Goal: Task Accomplishment & Management: Manage account settings

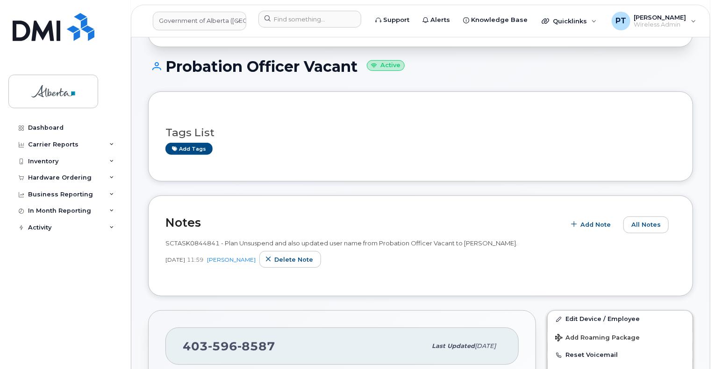
scroll to position [234, 0]
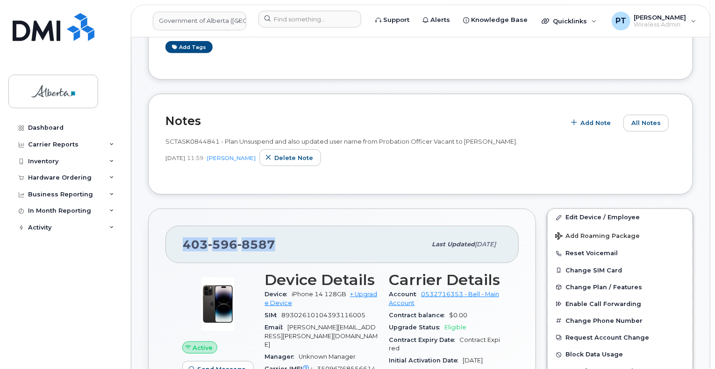
drag, startPoint x: 278, startPoint y: 235, endPoint x: 189, endPoint y: 235, distance: 89.7
click at [183, 240] on div "[PHONE_NUMBER]" at bounding box center [304, 245] width 243 height 20
copy span "[PHONE_NUMBER]"
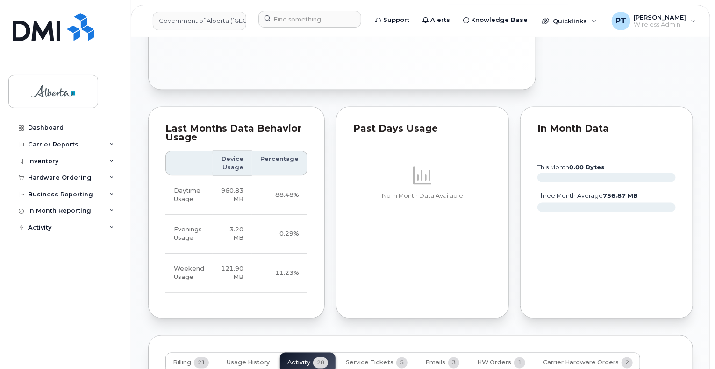
scroll to position [934, 0]
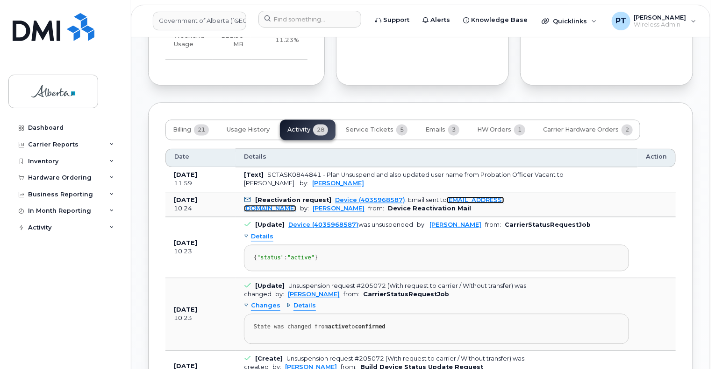
drag, startPoint x: 477, startPoint y: 182, endPoint x: 299, endPoint y: 255, distance: 192.1
click at [477, 197] on link "helpdesk@simplexmobility.com" at bounding box center [374, 204] width 260 height 15
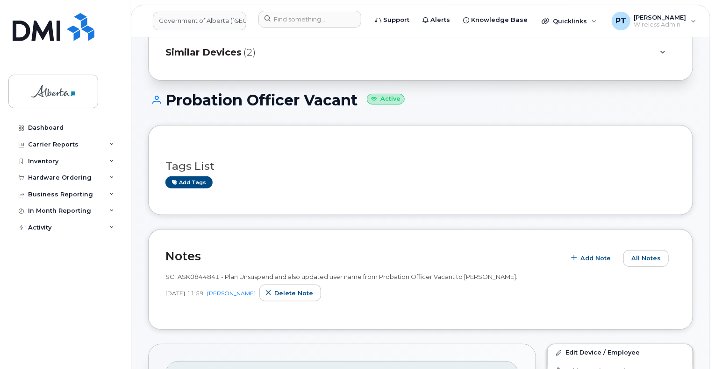
scroll to position [93, 0]
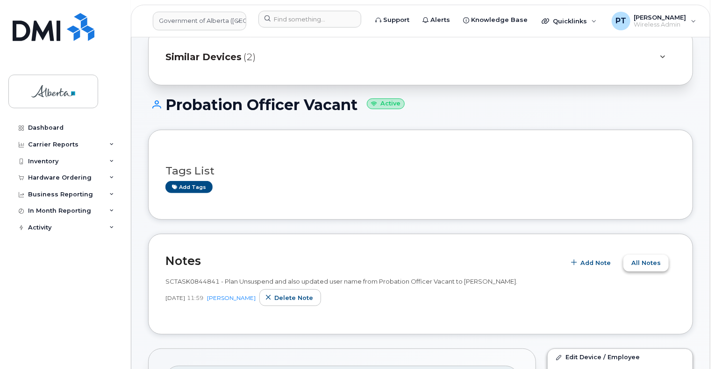
click at [644, 259] on span "All Notes" at bounding box center [645, 263] width 29 height 9
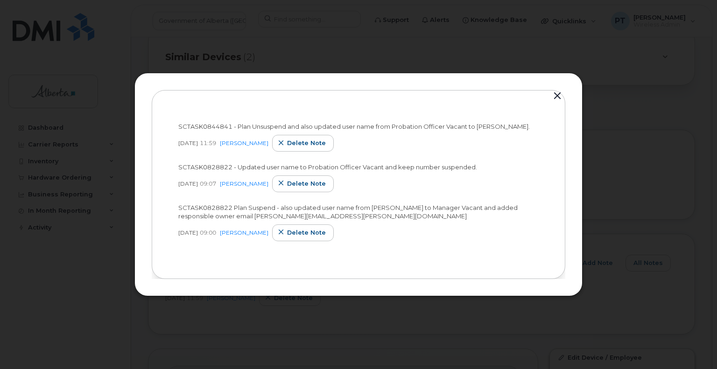
click at [560, 92] on button "button" at bounding box center [558, 96] width 14 height 13
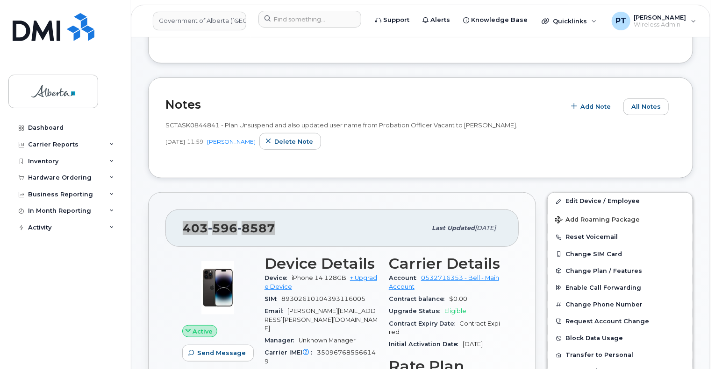
scroll to position [234, 0]
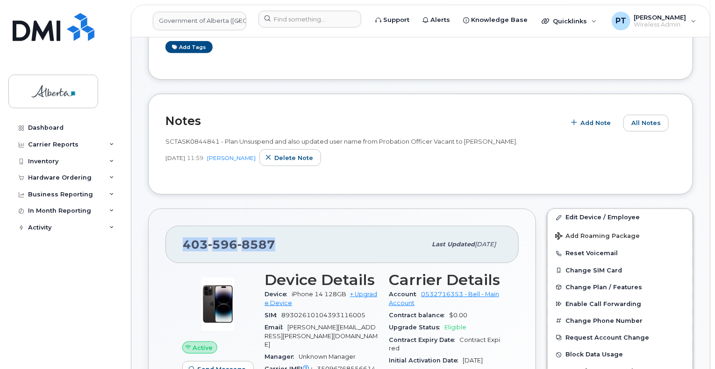
drag, startPoint x: 466, startPoint y: 134, endPoint x: 516, endPoint y: 132, distance: 50.5
click at [516, 138] on span "SCTASK0844841 - Plan Unsuspend and also updated user name from Probation Office…" at bounding box center [341, 141] width 352 height 7
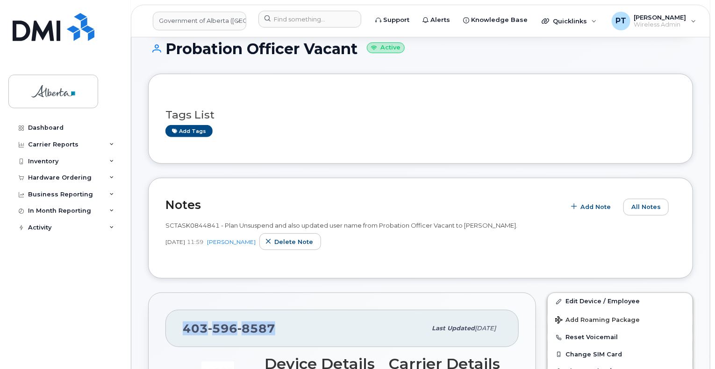
scroll to position [93, 0]
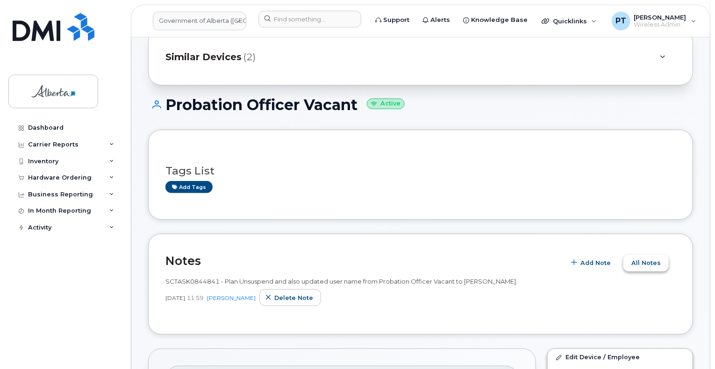
click at [643, 255] on button "All Notes" at bounding box center [645, 263] width 45 height 17
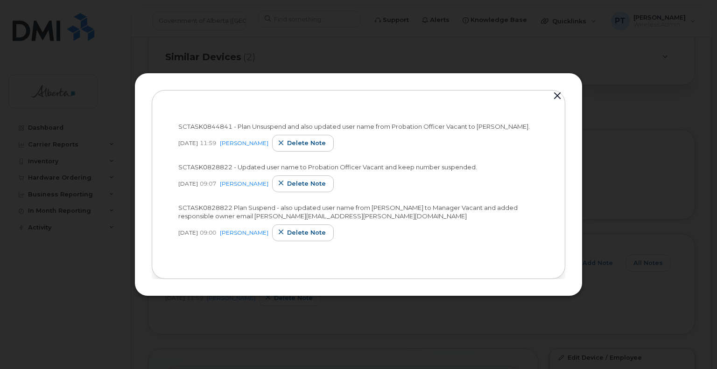
click at [557, 98] on button "button" at bounding box center [558, 96] width 14 height 13
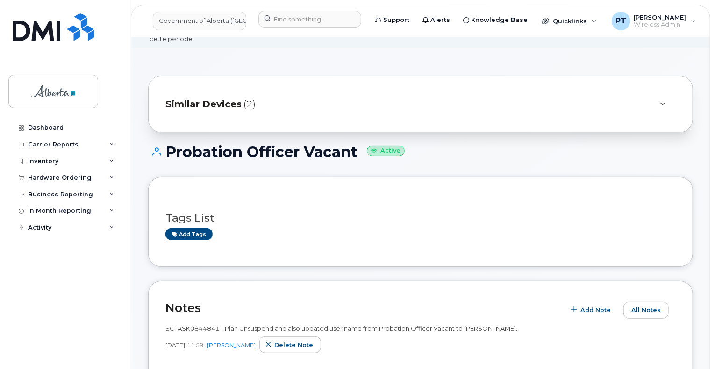
scroll to position [0, 0]
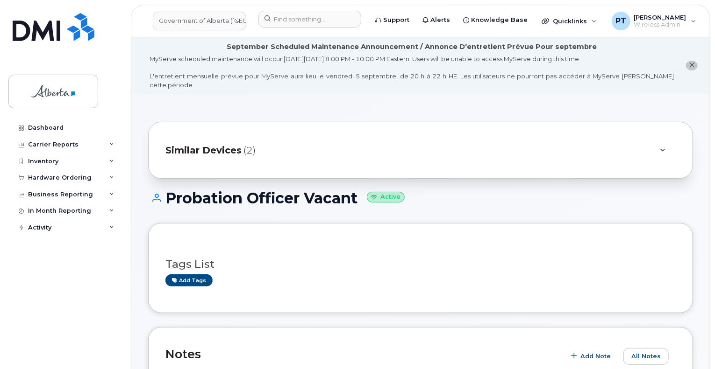
drag, startPoint x: 268, startPoint y: 102, endPoint x: 202, endPoint y: 68, distance: 74.6
click at [306, 23] on input at bounding box center [309, 19] width 103 height 17
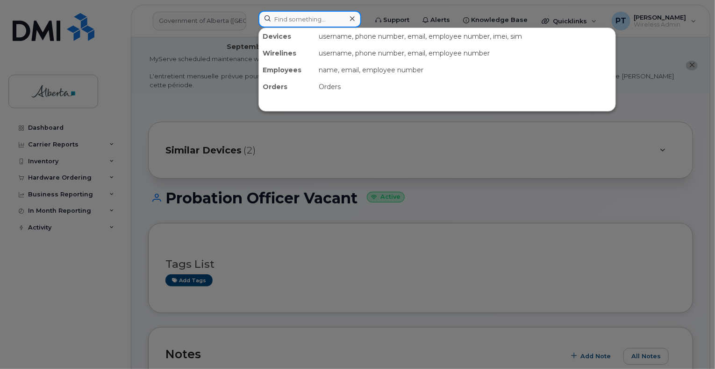
paste input "354216330614276"
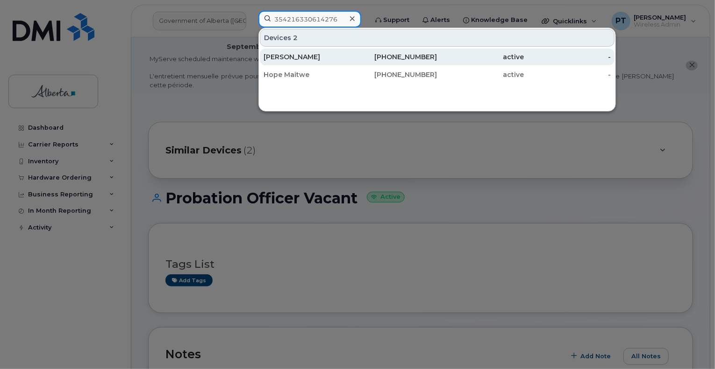
type input "354216330614276"
click at [298, 58] on div "[PERSON_NAME]" at bounding box center [306, 56] width 87 height 9
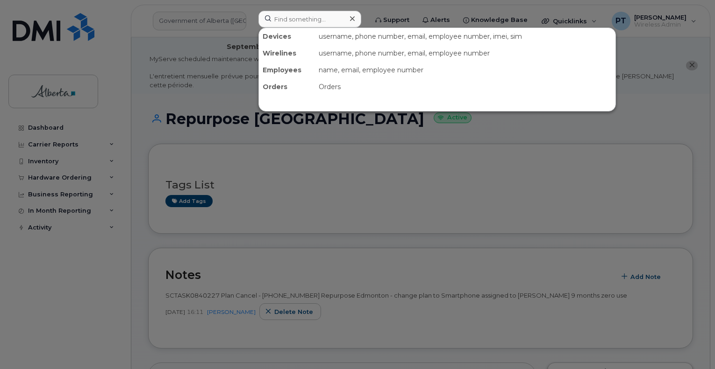
scroll to position [28, 0]
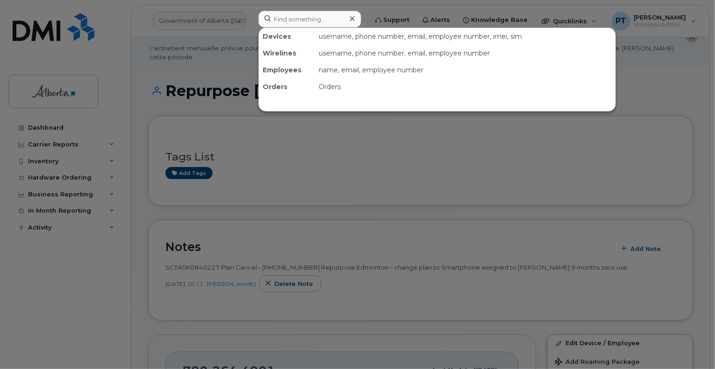
click at [185, 119] on div at bounding box center [357, 184] width 715 height 369
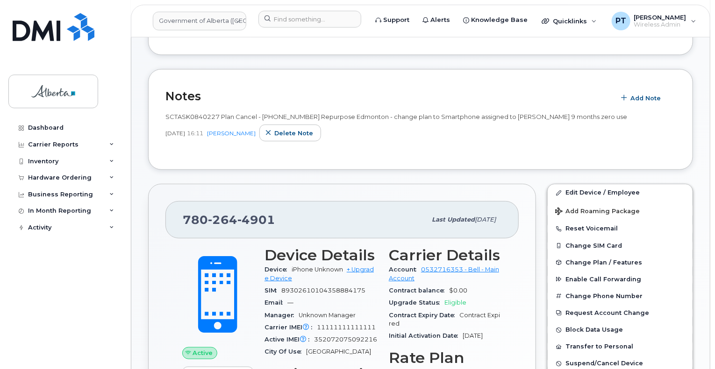
scroll to position [187, 0]
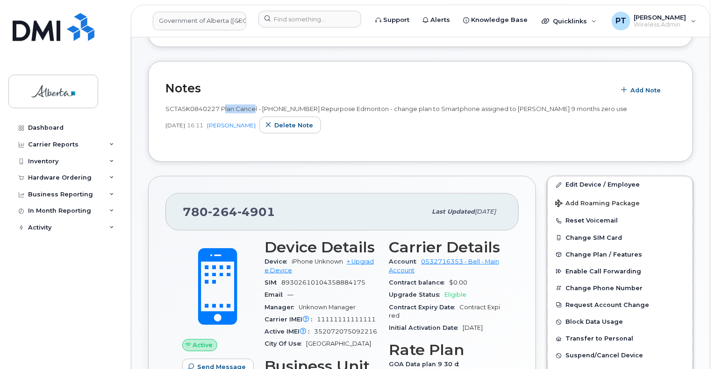
drag, startPoint x: 223, startPoint y: 100, endPoint x: 262, endPoint y: 106, distance: 40.1
click at [257, 105] on span "SCTASK0840227 Plan Cancel - (1) 7802644901 Repurpose Edmonton - change plan to …" at bounding box center [395, 108] width 461 height 7
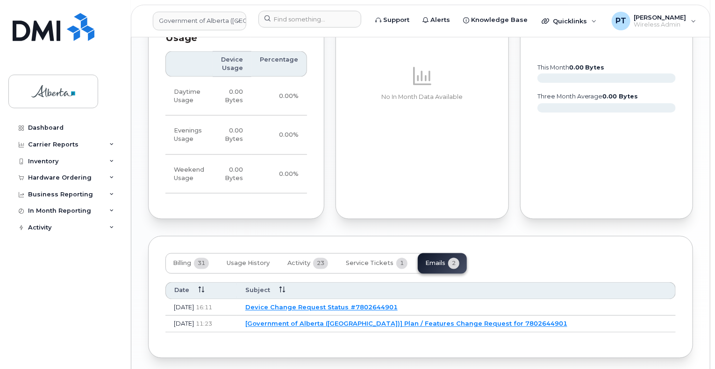
scroll to position [729, 0]
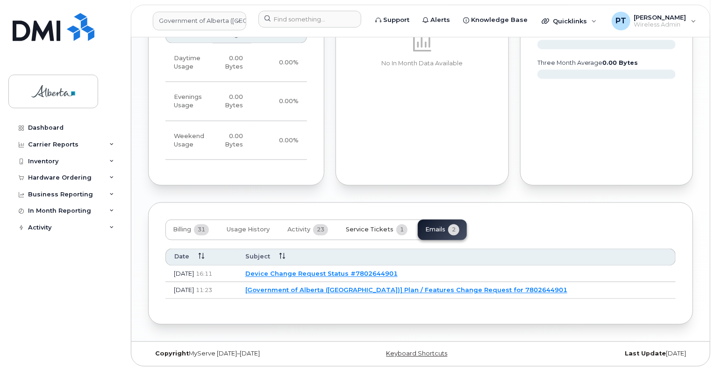
click at [359, 230] on span "Service Tickets" at bounding box center [370, 230] width 48 height 7
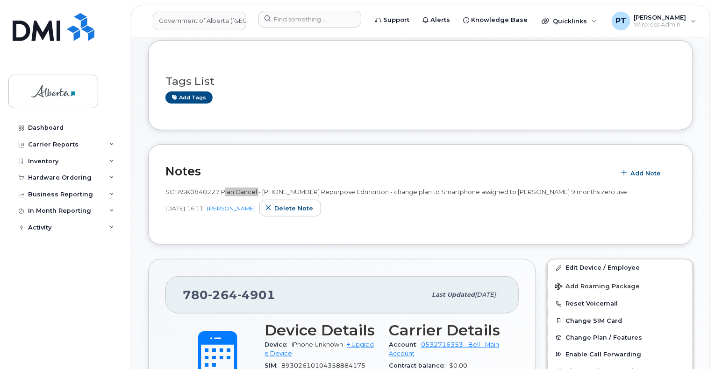
scroll to position [187, 0]
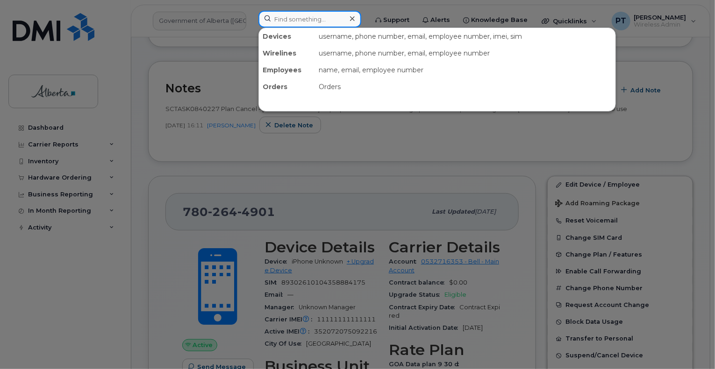
paste input "5873370627"
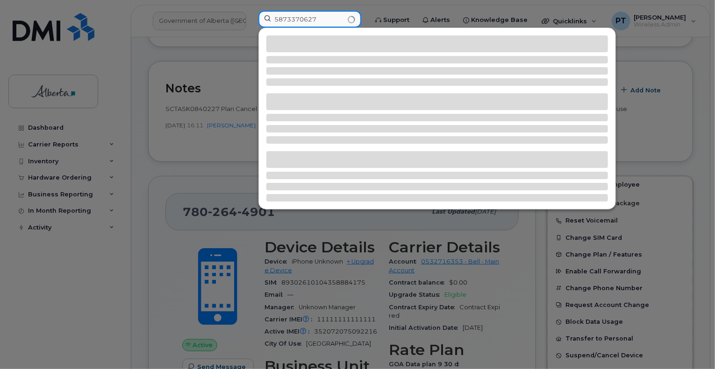
type input "5873370627"
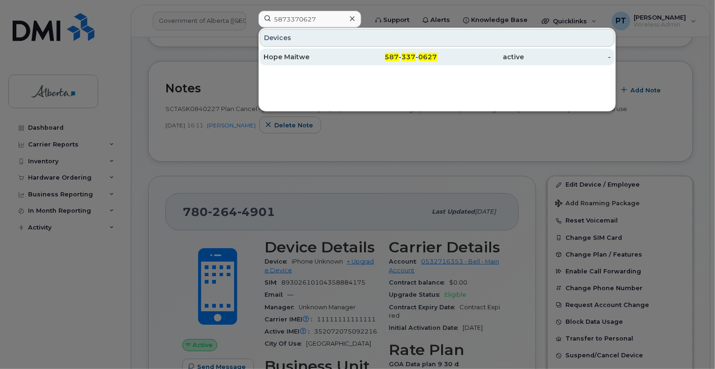
click at [278, 56] on div "Hope Maitwe" at bounding box center [306, 56] width 87 height 9
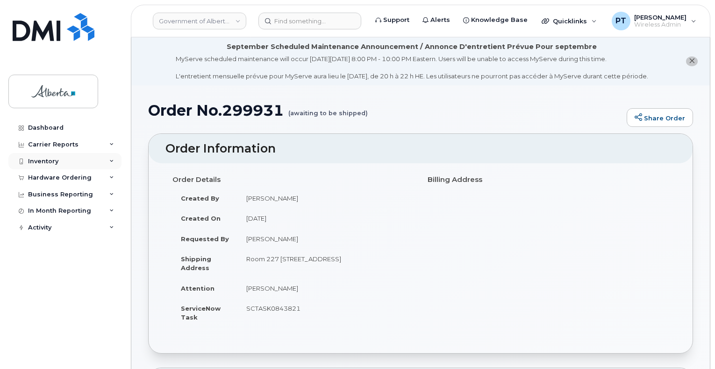
scroll to position [140, 0]
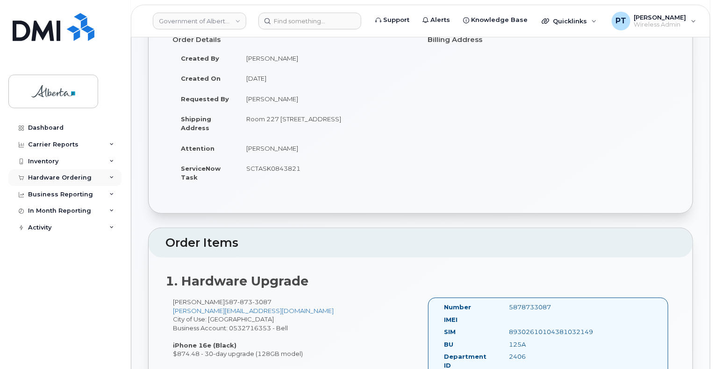
click at [38, 179] on div "Hardware Ordering" at bounding box center [60, 177] width 64 height 7
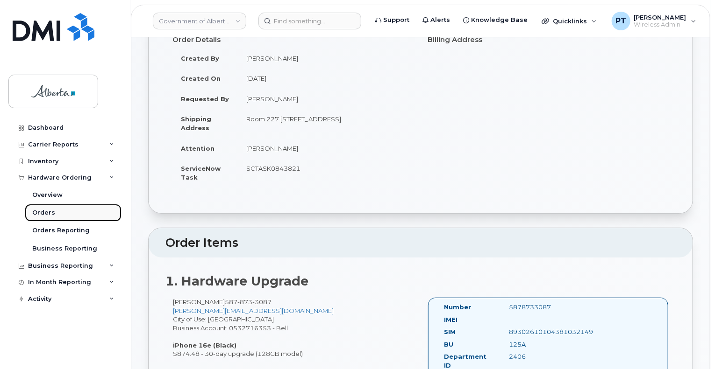
click at [49, 213] on div "Orders" at bounding box center [43, 213] width 23 height 8
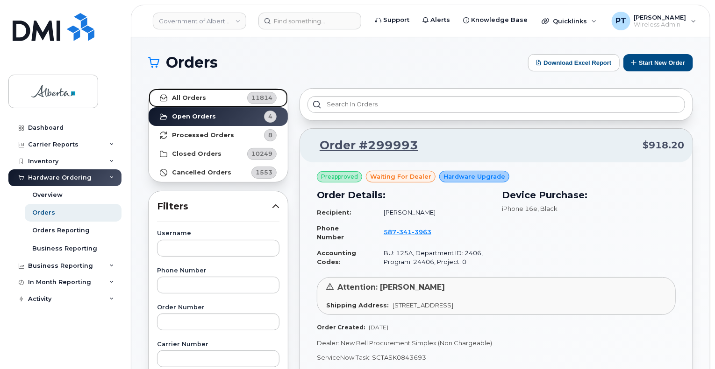
click at [201, 95] on strong "All Orders" at bounding box center [189, 97] width 34 height 7
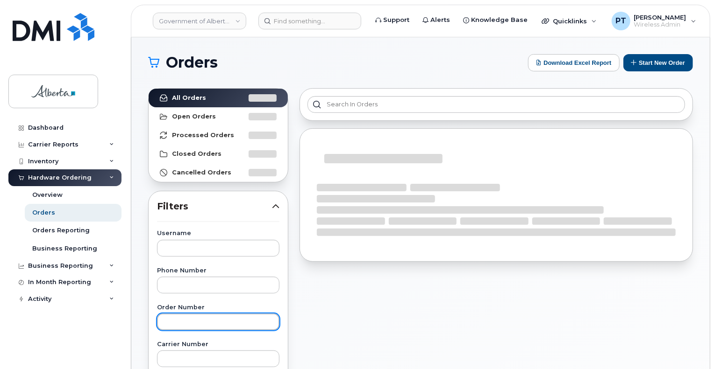
click at [178, 323] on input "text" at bounding box center [218, 322] width 122 height 17
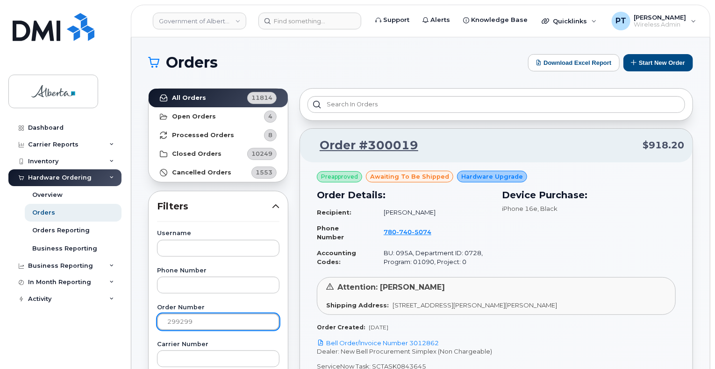
type input "299299"
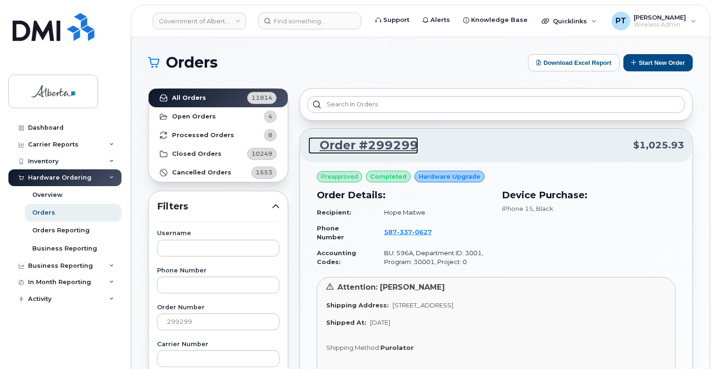
click at [383, 145] on link "Order #299299" at bounding box center [363, 145] width 110 height 17
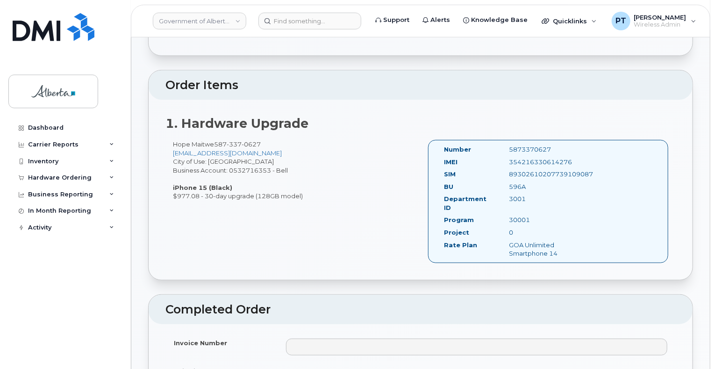
scroll to position [327, 0]
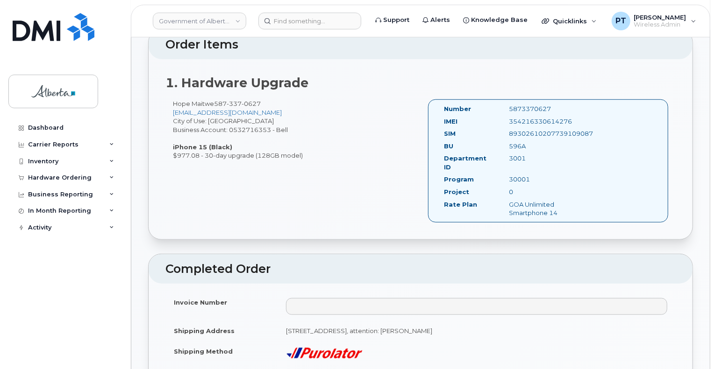
click at [517, 105] on div "5873370627" at bounding box center [547, 109] width 91 height 9
click at [539, 117] on div "354216330614276" at bounding box center [547, 121] width 91 height 9
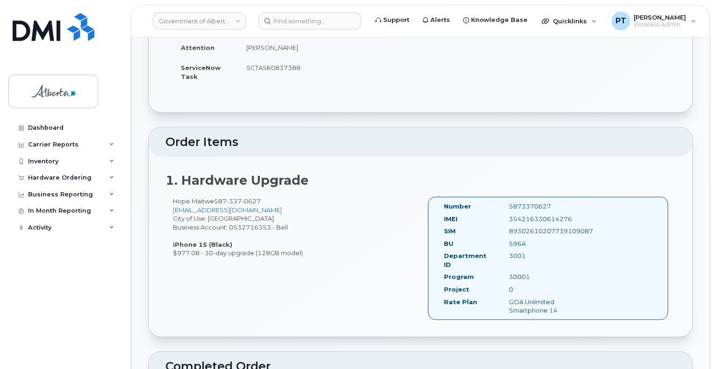
scroll to position [234, 0]
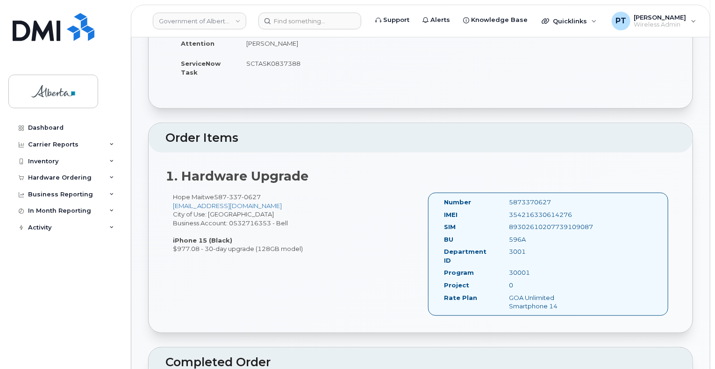
drag, startPoint x: 509, startPoint y: 206, endPoint x: 573, endPoint y: 205, distance: 64.0
click at [573, 211] on div "354216330614276" at bounding box center [547, 215] width 91 height 9
click at [527, 211] on div "354216330614276" at bounding box center [547, 215] width 91 height 9
click at [536, 211] on div "354216330614276" at bounding box center [547, 215] width 91 height 9
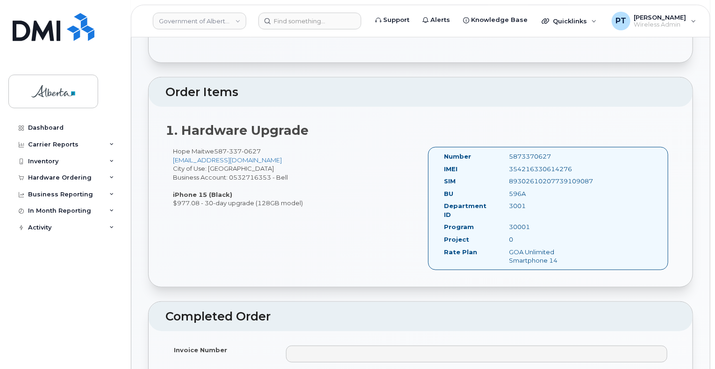
scroll to position [280, 0]
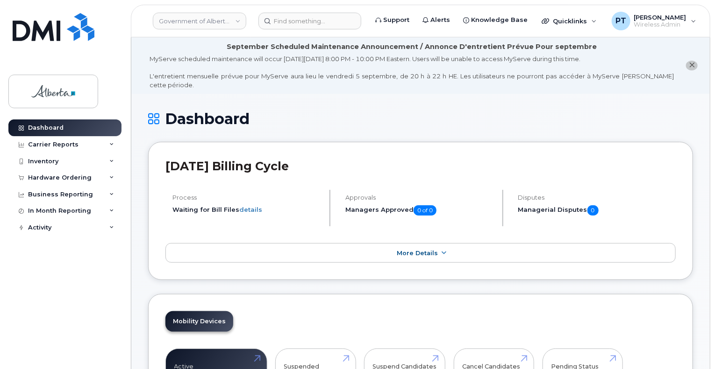
drag, startPoint x: 47, startPoint y: 177, endPoint x: 43, endPoint y: 199, distance: 22.8
click at [47, 177] on div "Hardware Ordering" at bounding box center [60, 177] width 64 height 7
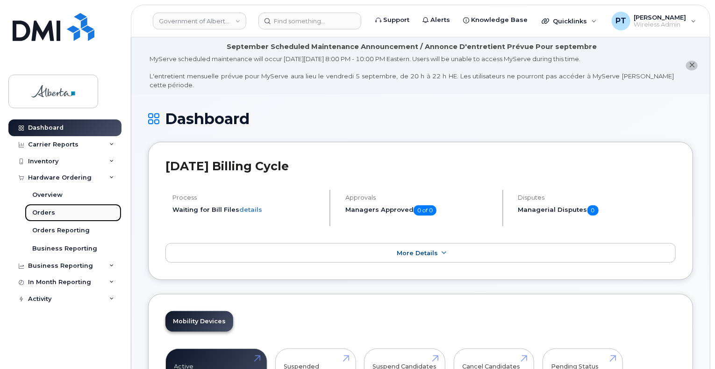
click at [42, 213] on div "Orders" at bounding box center [43, 213] width 23 height 8
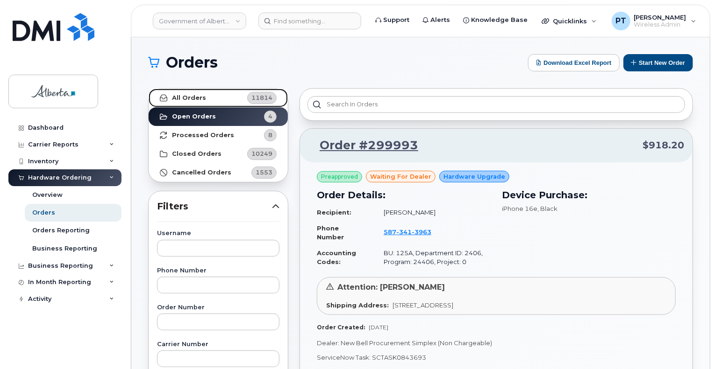
drag, startPoint x: 196, startPoint y: 99, endPoint x: 188, endPoint y: 332, distance: 233.2
click at [196, 100] on strong "All Orders" at bounding box center [189, 97] width 34 height 7
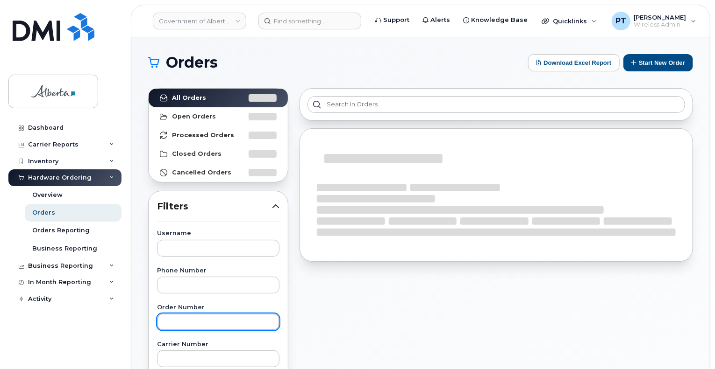
click at [194, 323] on input "text" at bounding box center [218, 322] width 122 height 17
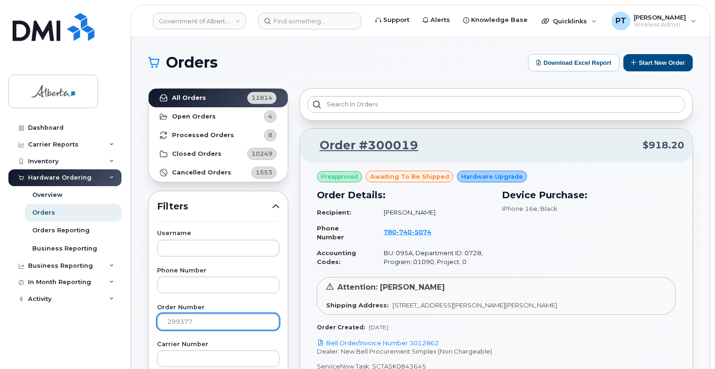
type input "299377"
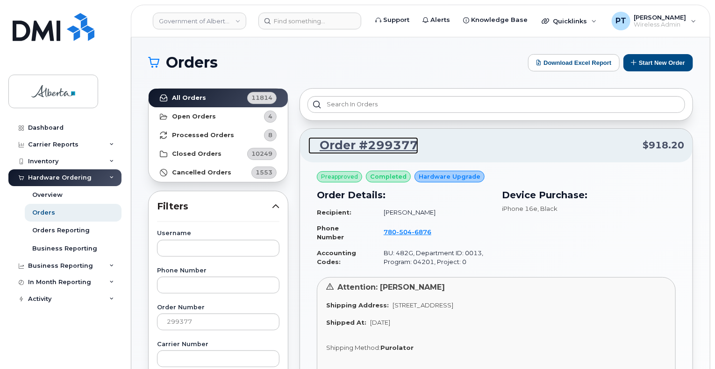
click at [381, 145] on link "Order #299377" at bounding box center [363, 145] width 110 height 17
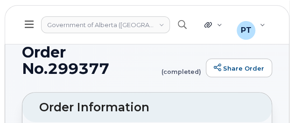
scroll to position [93, 0]
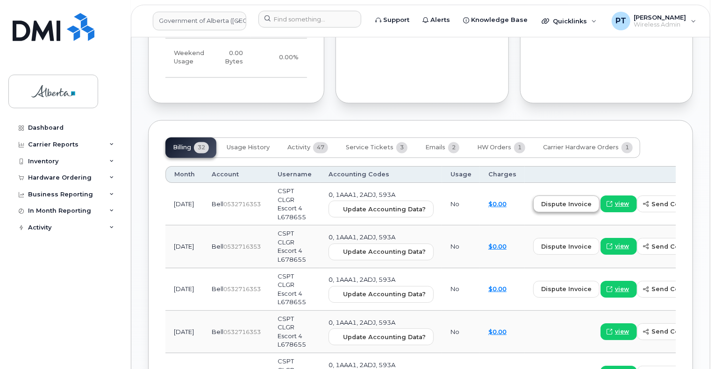
scroll to position [841, 0]
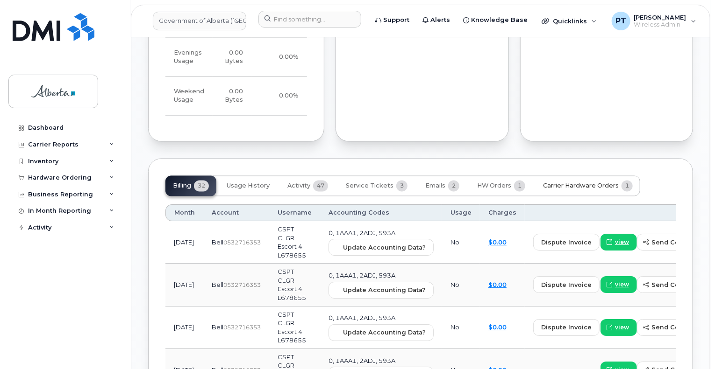
drag, startPoint x: 579, startPoint y: 176, endPoint x: 558, endPoint y: 173, distance: 21.1
click at [578, 183] on span "Carrier Hardware Orders" at bounding box center [581, 186] width 76 height 7
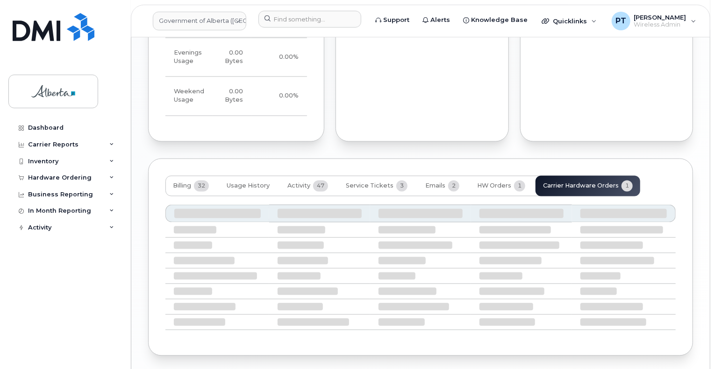
scroll to position [789, 0]
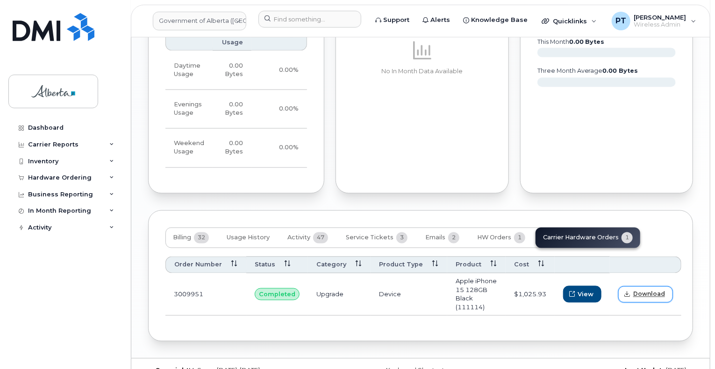
click at [638, 291] on span "Download" at bounding box center [649, 295] width 32 height 8
click at [287, 230] on button "Activity 47" at bounding box center [308, 238] width 56 height 21
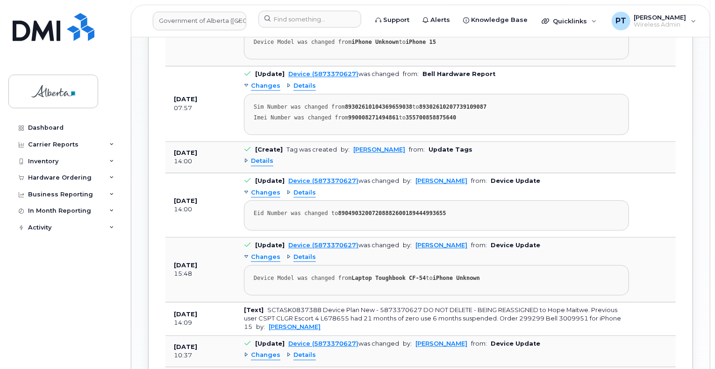
scroll to position [1116, 0]
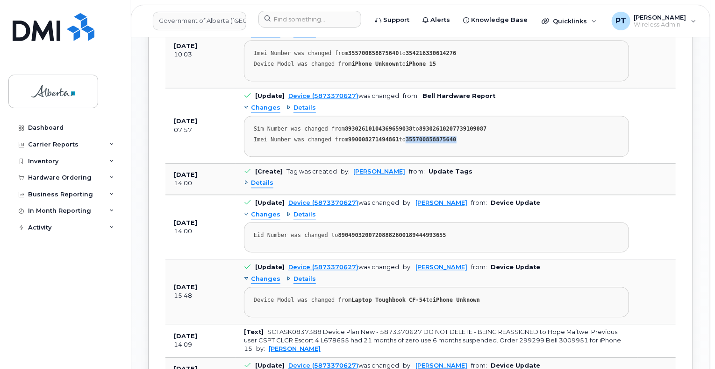
drag, startPoint x: 402, startPoint y: 130, endPoint x: 446, endPoint y: 126, distance: 45.0
click at [446, 136] on strong "355700858875640" at bounding box center [430, 139] width 50 height 7
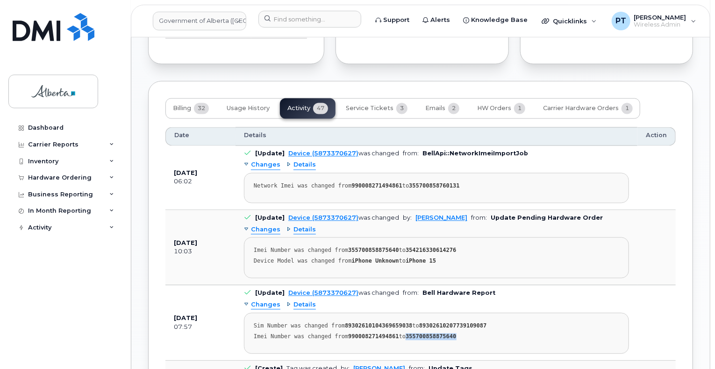
scroll to position [976, 0]
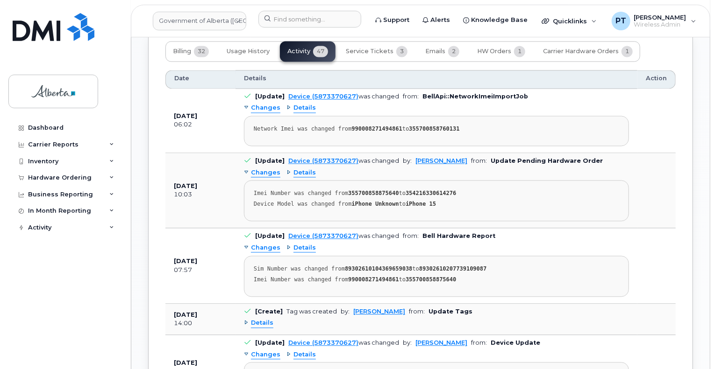
click at [588, 229] on td "[Update] Device (5873370627) was changed from: Bell Hardware Report Changes Det…" at bounding box center [436, 265] width 402 height 75
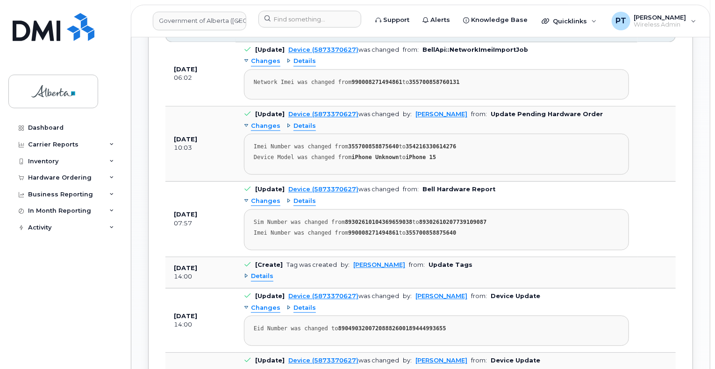
click at [421, 230] on strong "355700858875640" at bounding box center [430, 233] width 50 height 7
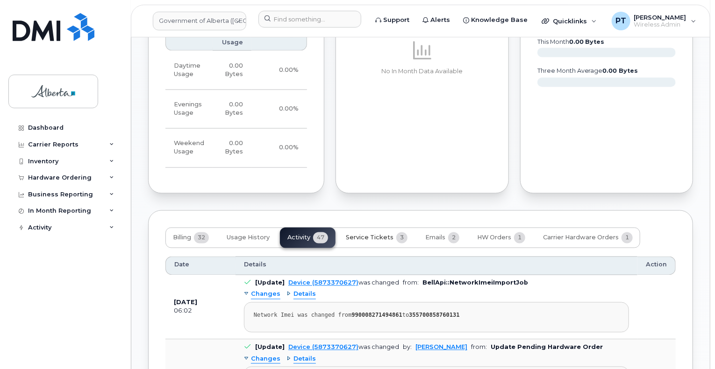
scroll to position [976, 0]
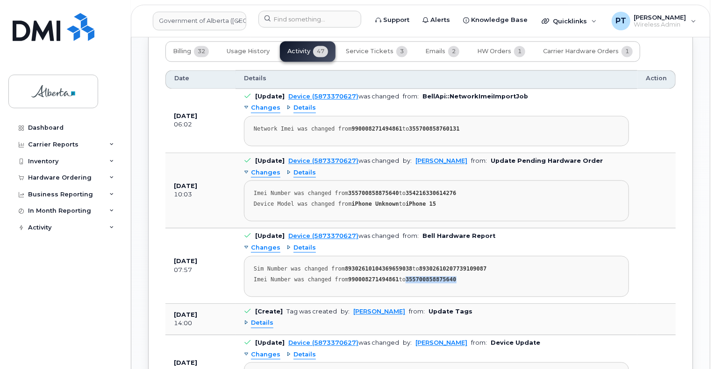
copy strong "355700858875640"
drag, startPoint x: 402, startPoint y: 184, endPoint x: 450, endPoint y: 181, distance: 48.2
click at [450, 190] on div "Imei Number was changed from 355700858875640 to 354216330614276" at bounding box center [436, 193] width 365 height 7
copy strong "354216330614276"
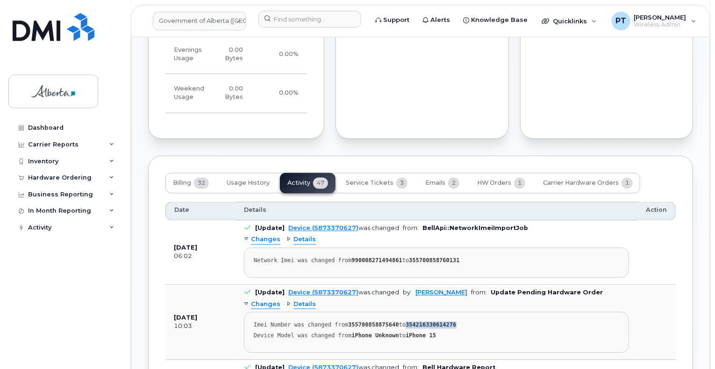
scroll to position [882, 0]
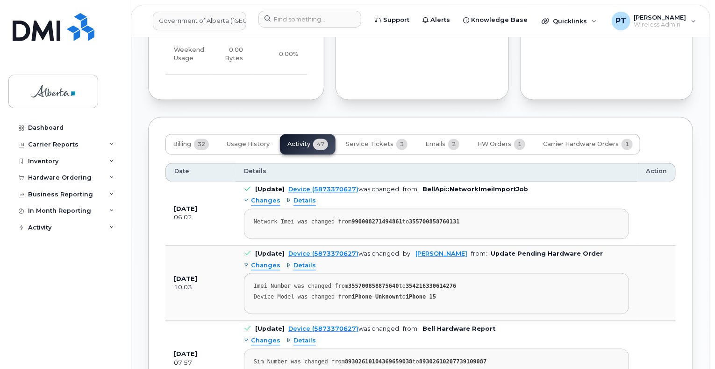
click at [433, 219] on strong "355700858760131" at bounding box center [434, 222] width 50 height 7
drag, startPoint x: 404, startPoint y: 212, endPoint x: 465, endPoint y: 211, distance: 61.7
click at [465, 219] on div "Network Imei was changed from 990008271494861 to 355700858760131" at bounding box center [436, 222] width 365 height 7
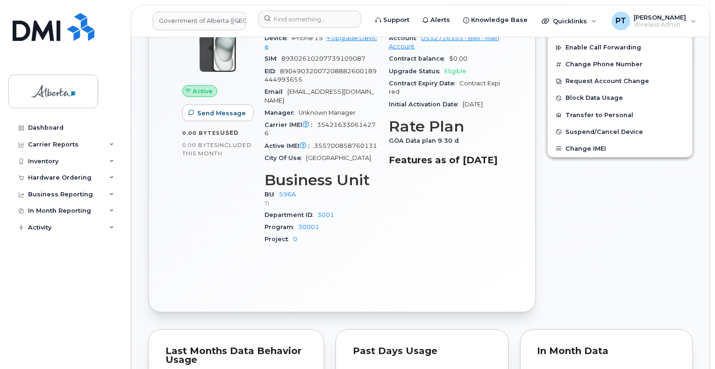
scroll to position [462, 0]
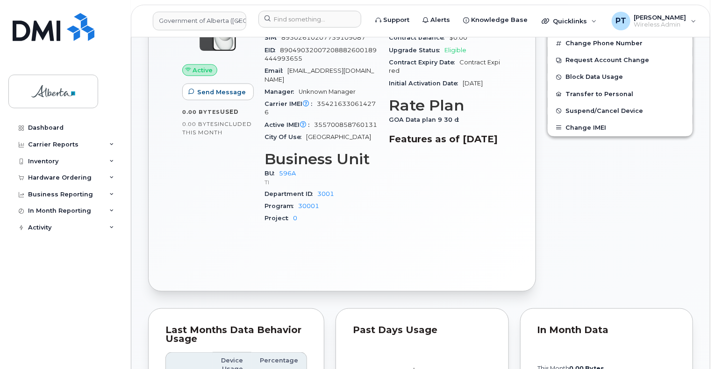
click at [351, 121] on span "355700858760131" at bounding box center [345, 124] width 63 height 7
drag, startPoint x: 362, startPoint y: 88, endPoint x: 376, endPoint y: 84, distance: 13.6
click at [376, 98] on div "Carrier IMEI Carrier IMEI is reported during the last billing cycle or change o…" at bounding box center [320, 108] width 113 height 21
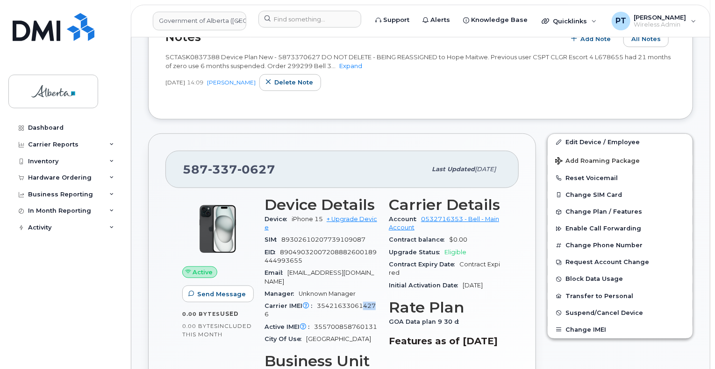
scroll to position [275, 0]
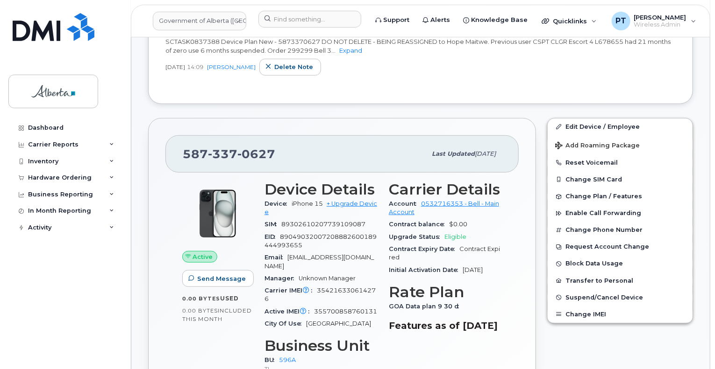
click at [345, 287] on span "354216330614276" at bounding box center [319, 294] width 111 height 15
click at [327, 308] on span "355700858760131" at bounding box center [345, 311] width 63 height 7
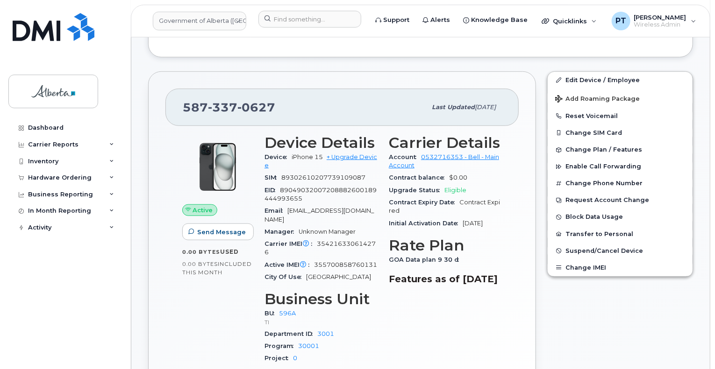
click at [351, 241] on span "354216330614276" at bounding box center [319, 248] width 111 height 15
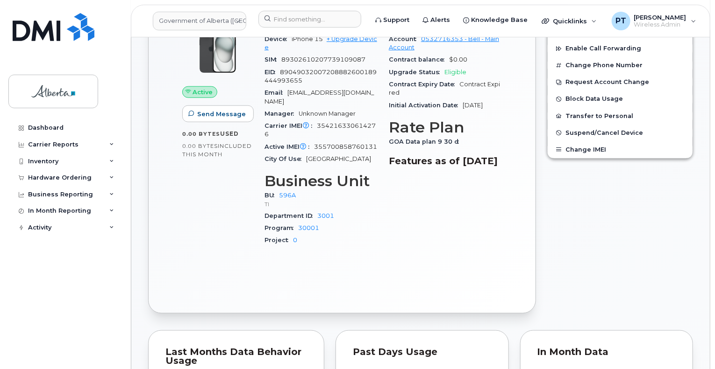
scroll to position [462, 0]
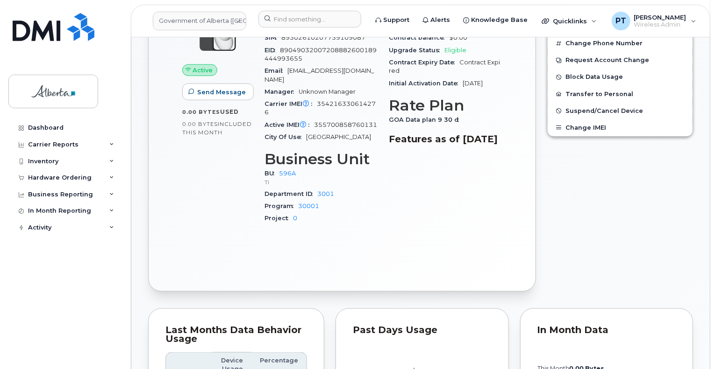
click at [314, 121] on span "Active IMEI Active IMEI is refreshed daily with a delay of up to 48 hours follo…" at bounding box center [289, 124] width 50 height 7
drag, startPoint x: 314, startPoint y: 107, endPoint x: 351, endPoint y: 106, distance: 37.4
click at [351, 119] on div "Active IMEI Active IMEI is refreshed daily with a delay of up to 48 hours follo…" at bounding box center [320, 125] width 113 height 12
click at [329, 100] on span "354216330614276" at bounding box center [319, 107] width 111 height 15
click at [325, 100] on span "354216330614276" at bounding box center [319, 107] width 111 height 15
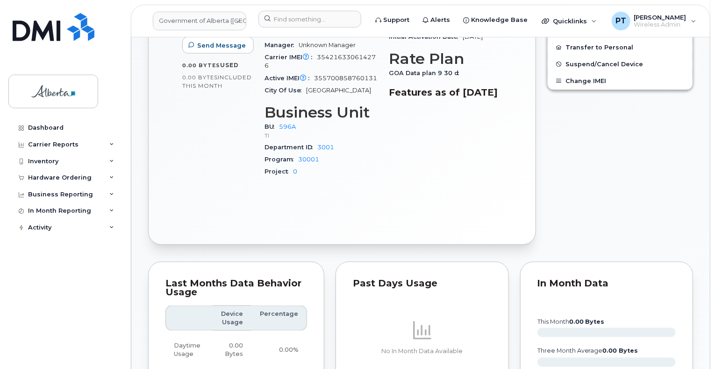
scroll to position [369, 0]
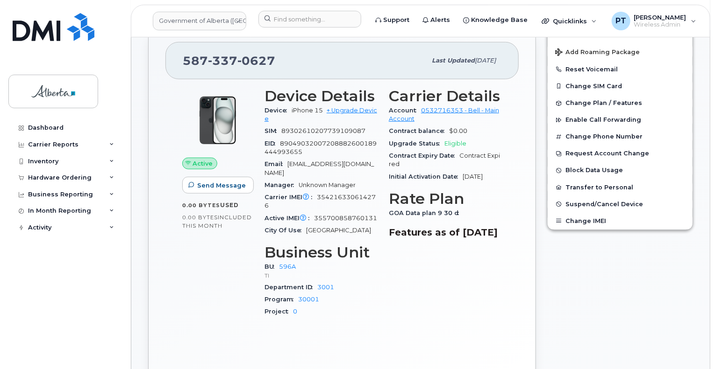
click at [361, 194] on span "354216330614276" at bounding box center [319, 201] width 111 height 15
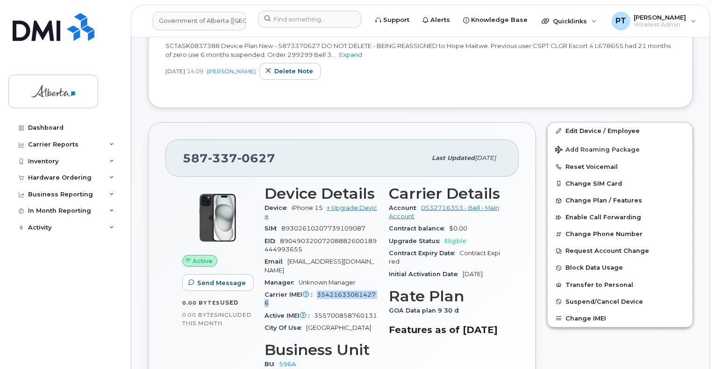
scroll to position [322, 0]
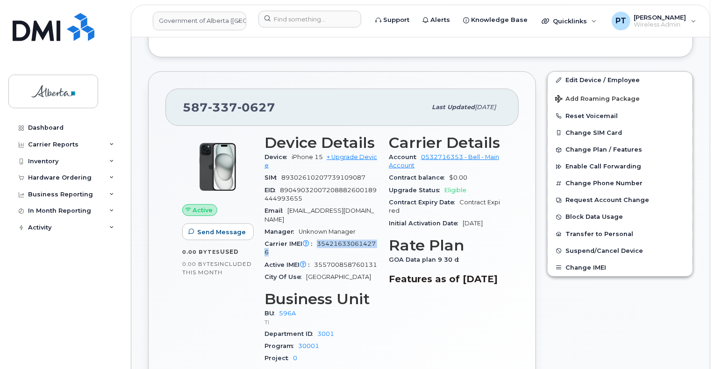
click at [357, 241] on span "354216330614276" at bounding box center [319, 248] width 111 height 15
drag, startPoint x: 357, startPoint y: 248, endPoint x: 373, endPoint y: 252, distance: 16.0
click at [373, 259] on div "Active IMEI Active IMEI is refreshed daily with a delay of up to 48 hours follo…" at bounding box center [320, 265] width 113 height 12
drag, startPoint x: 314, startPoint y: 245, endPoint x: 316, endPoint y: 252, distance: 7.4
click at [316, 259] on div "Active IMEI Active IMEI is refreshed daily with a delay of up to 48 hours follo…" at bounding box center [320, 265] width 113 height 12
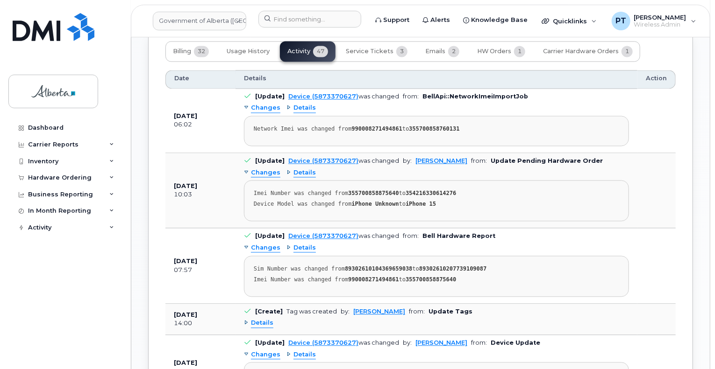
scroll to position [1022, 0]
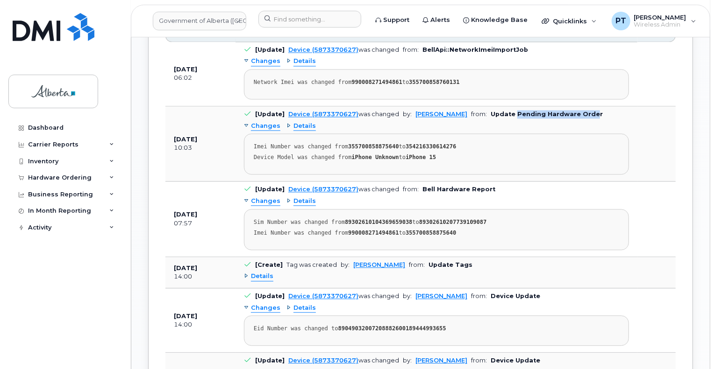
drag, startPoint x: 501, startPoint y: 104, endPoint x: 575, endPoint y: 98, distance: 74.9
click at [575, 106] on td "[Update] Device (5873370627) was changed by: Karla Adams from: Update Pending H…" at bounding box center [436, 143] width 402 height 75
click at [589, 154] on div "Device Model was changed from iPhone Unknown to iPhone 15" at bounding box center [436, 157] width 365 height 7
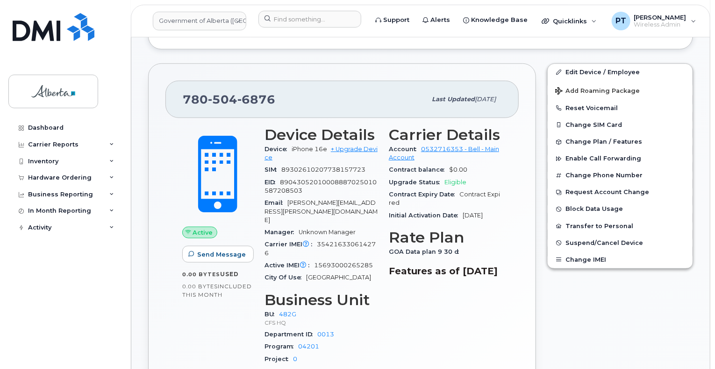
scroll to position [420, 0]
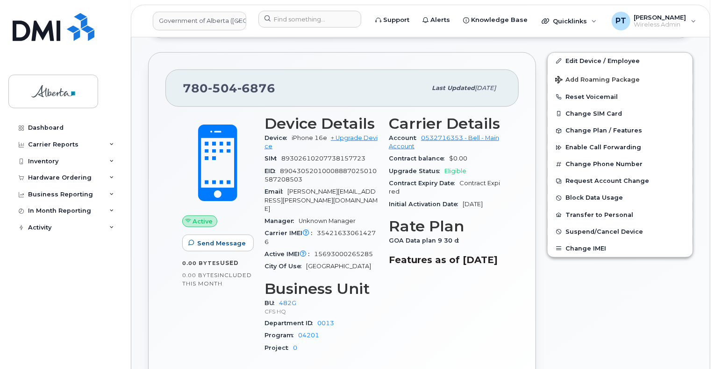
click at [366, 230] on span "354216330614276" at bounding box center [319, 237] width 111 height 15
drag, startPoint x: 317, startPoint y: 207, endPoint x: 372, endPoint y: 208, distance: 55.1
click at [372, 230] on span "354216330614276" at bounding box center [319, 237] width 111 height 15
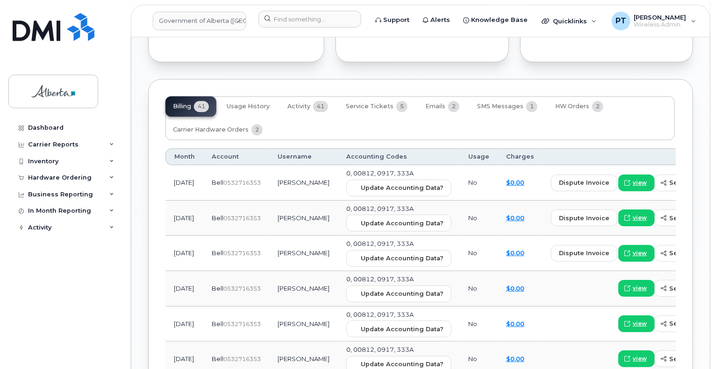
scroll to position [934, 0]
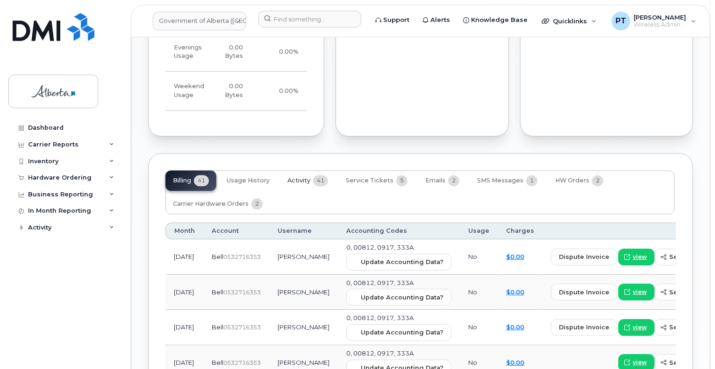
click at [304, 177] on span "Activity" at bounding box center [298, 180] width 23 height 7
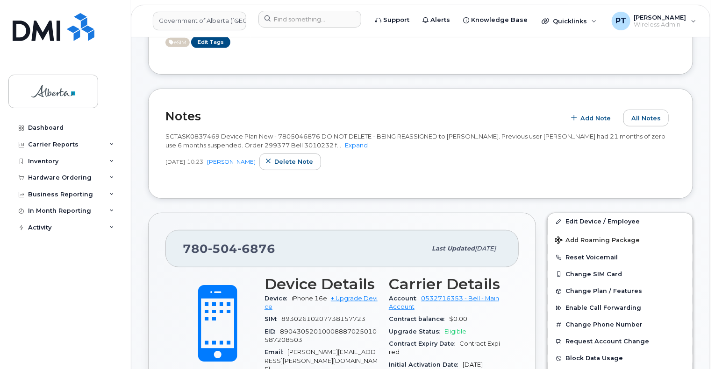
scroll to position [187, 0]
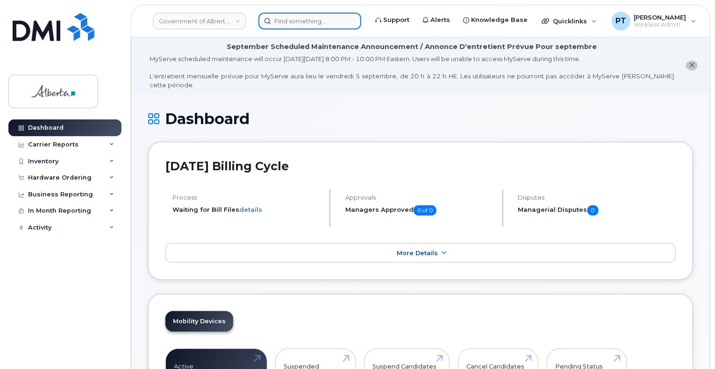
click at [296, 22] on input at bounding box center [309, 21] width 103 height 17
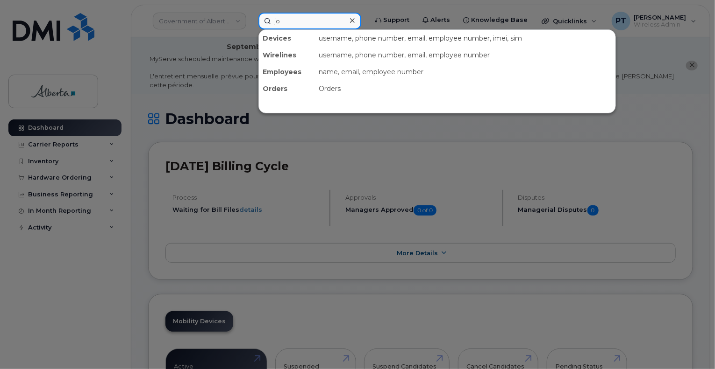
type input "j"
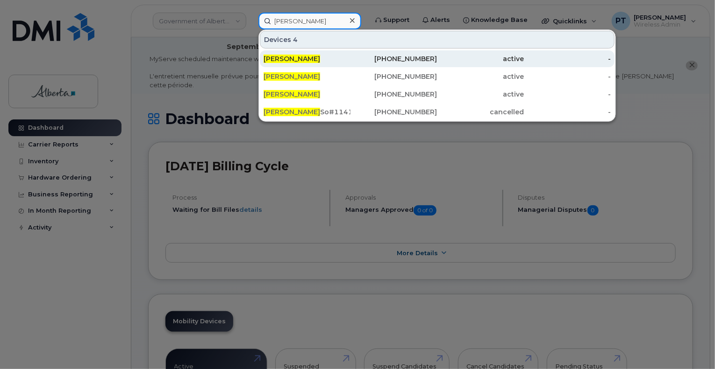
type input "[PERSON_NAME]"
click at [287, 57] on span "[PERSON_NAME]" at bounding box center [291, 59] width 57 height 8
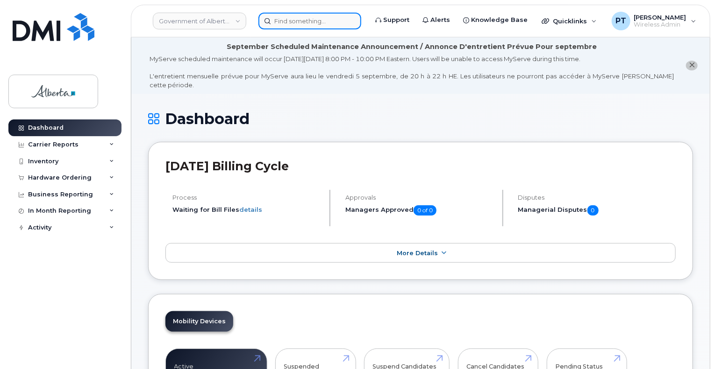
click at [319, 22] on input at bounding box center [309, 21] width 103 height 17
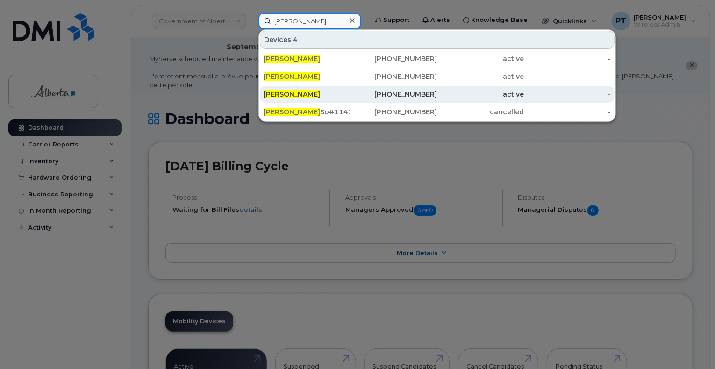
type input "paul johnson"
click at [284, 90] on span "[PERSON_NAME]" at bounding box center [291, 94] width 57 height 8
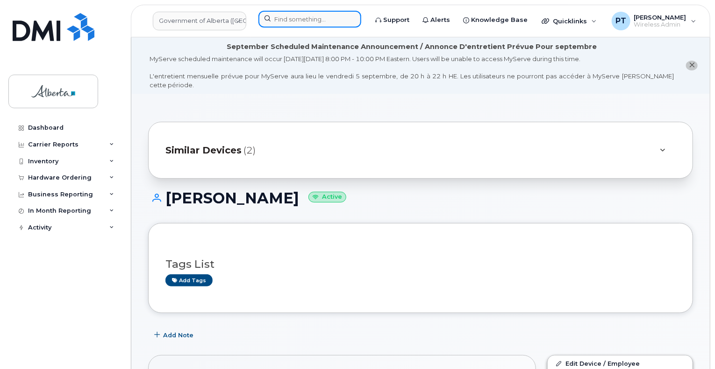
click at [283, 16] on input at bounding box center [309, 19] width 103 height 17
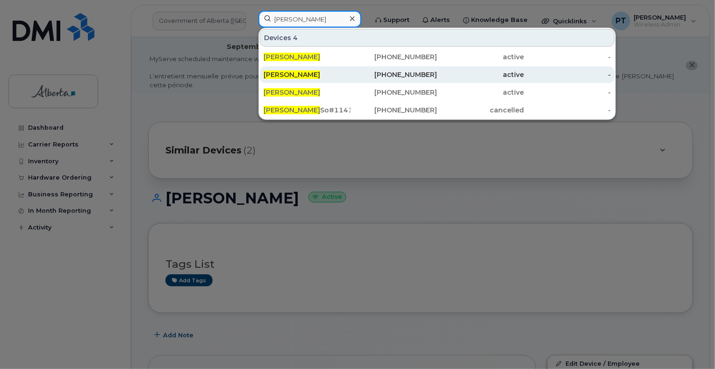
type input "[PERSON_NAME]"
click at [280, 73] on span "[PERSON_NAME]" at bounding box center [291, 75] width 57 height 8
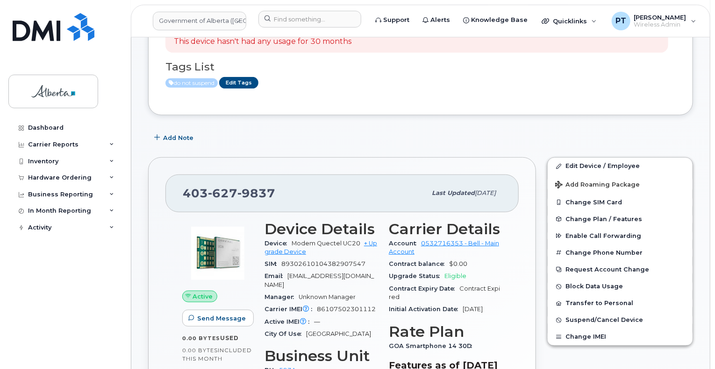
scroll to position [187, 0]
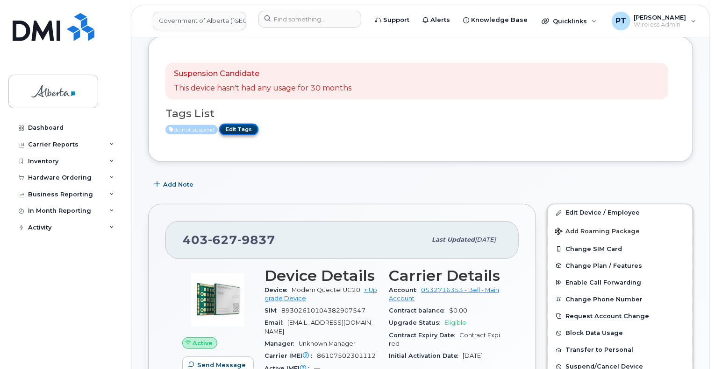
click at [243, 124] on link "Edit Tags" at bounding box center [238, 130] width 39 height 12
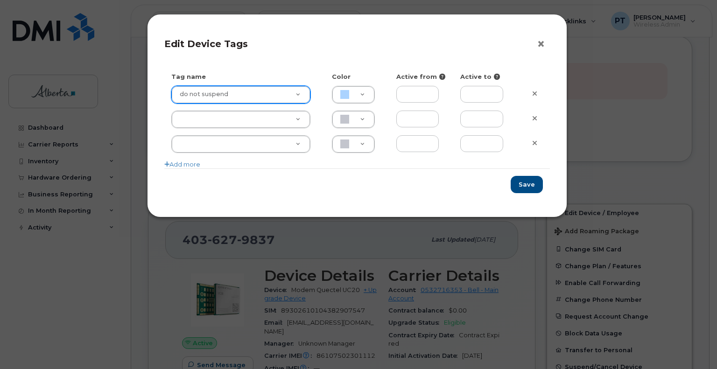
click at [539, 46] on button "×" at bounding box center [543, 44] width 13 height 14
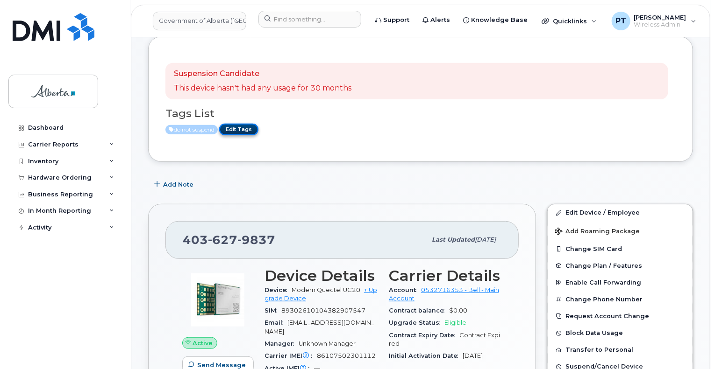
click at [248, 124] on link "Edit Tags" at bounding box center [238, 130] width 39 height 12
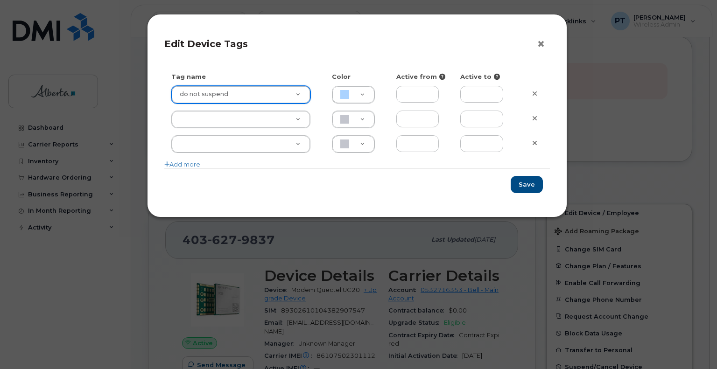
click at [542, 41] on button "×" at bounding box center [543, 44] width 13 height 14
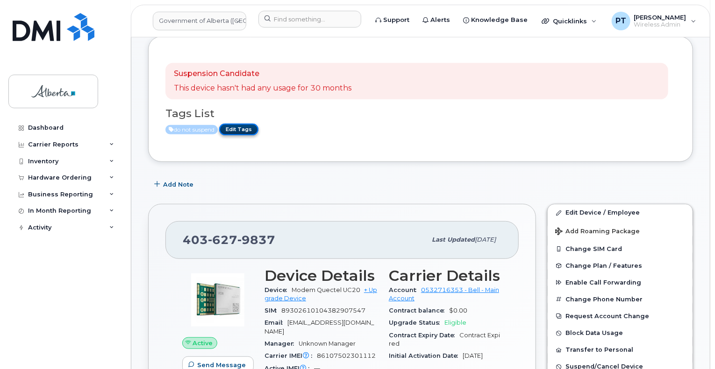
click at [241, 124] on link "Edit Tags" at bounding box center [238, 130] width 39 height 12
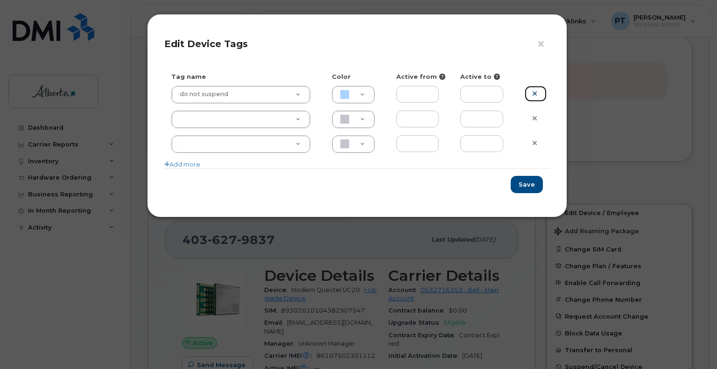
click at [536, 95] on icon at bounding box center [534, 93] width 5 height 7
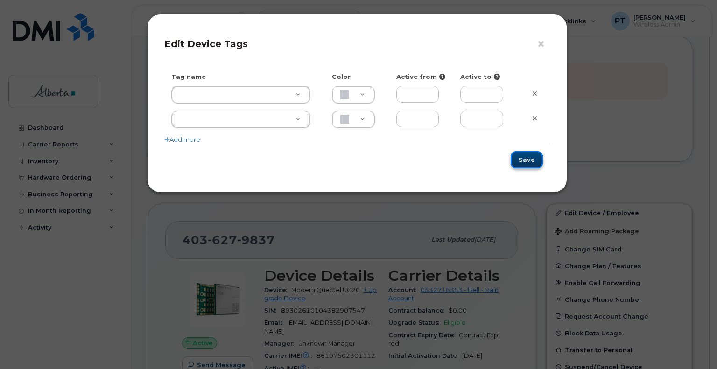
click at [520, 163] on button "Save" at bounding box center [527, 159] width 32 height 17
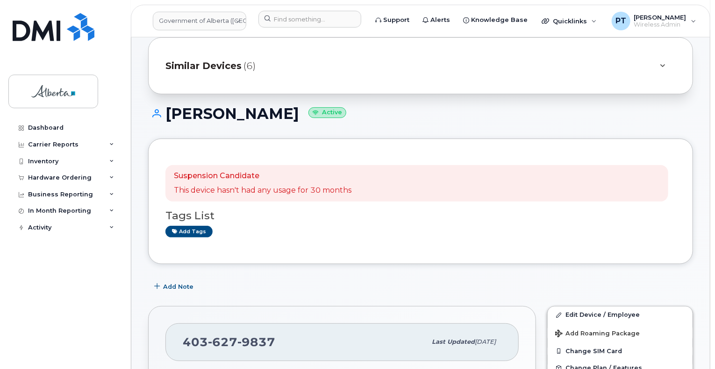
scroll to position [47, 0]
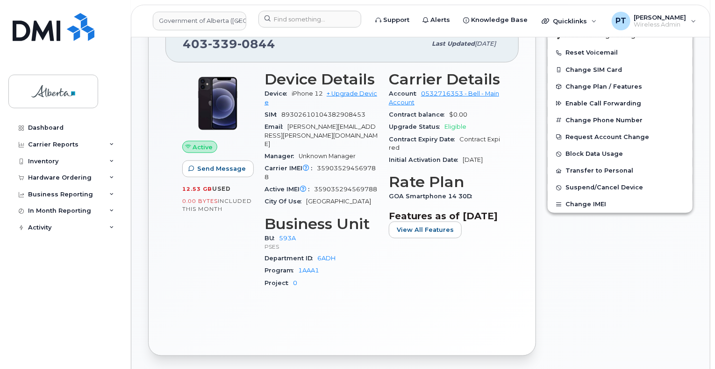
scroll to position [341, 0]
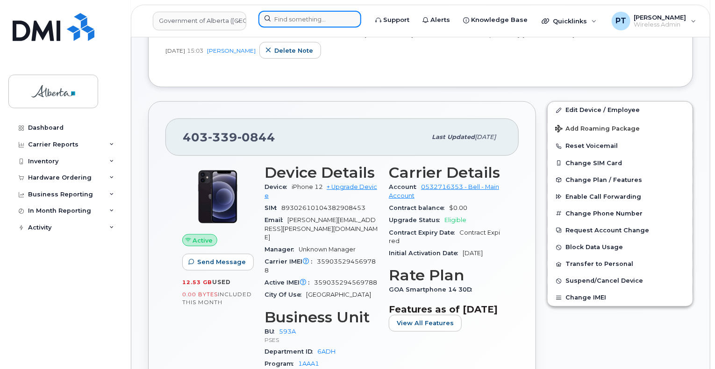
click at [299, 17] on input at bounding box center [309, 19] width 103 height 17
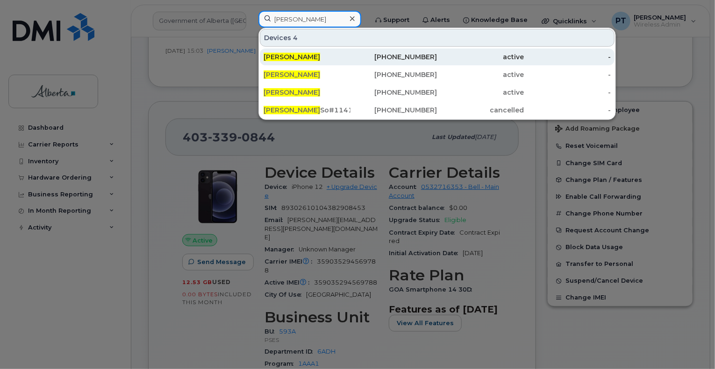
type input "[PERSON_NAME]"
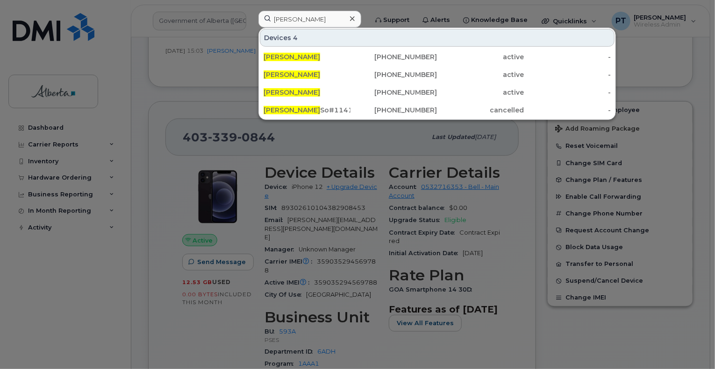
drag, startPoint x: 293, startPoint y: 57, endPoint x: 586, endPoint y: 131, distance: 301.5
click at [293, 57] on span "[PERSON_NAME]" at bounding box center [291, 57] width 57 height 8
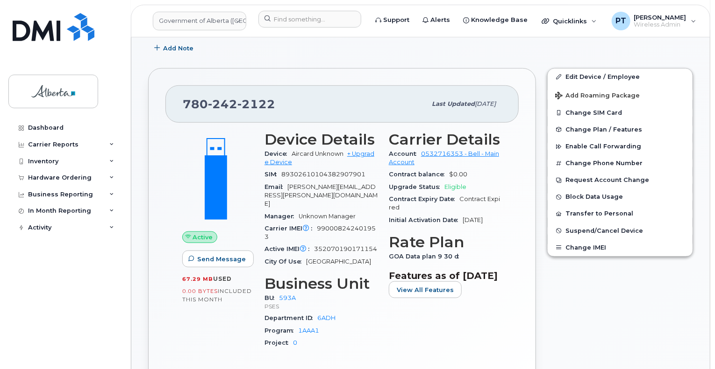
scroll to position [234, 0]
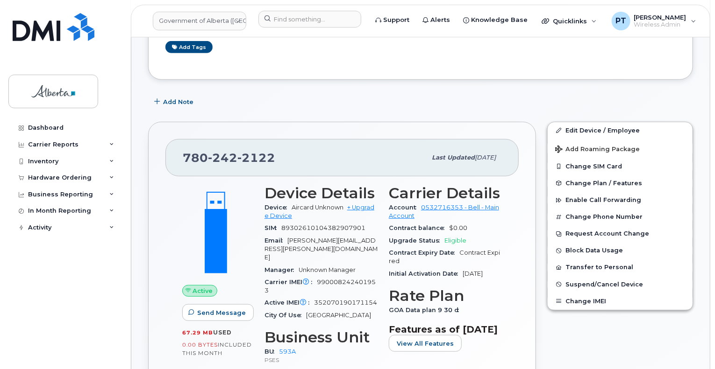
click at [353, 299] on span "352070190171154" at bounding box center [345, 302] width 63 height 7
copy span "352070190171154"
